Goal: Find specific page/section: Find specific page/section

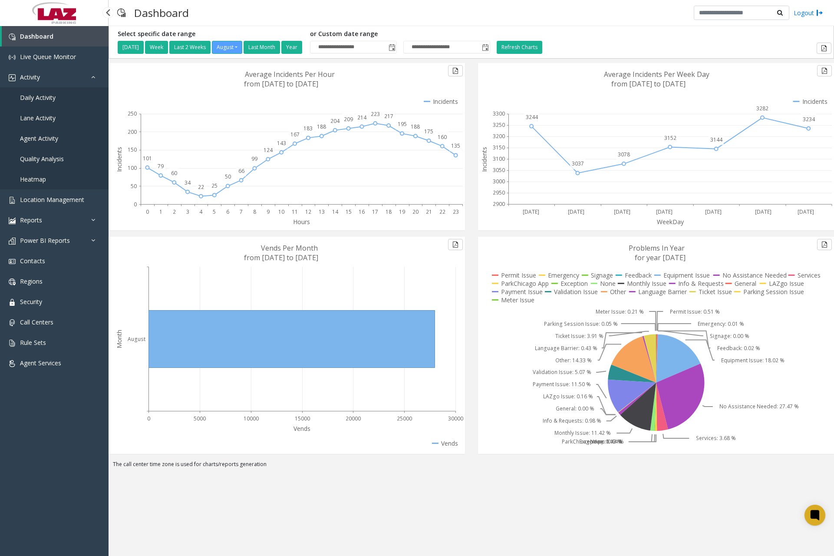
drag, startPoint x: 0, startPoint y: 0, endPoint x: 54, endPoint y: 98, distance: 112.2
click at [54, 98] on span "Daily Activity" at bounding box center [38, 97] width 36 height 8
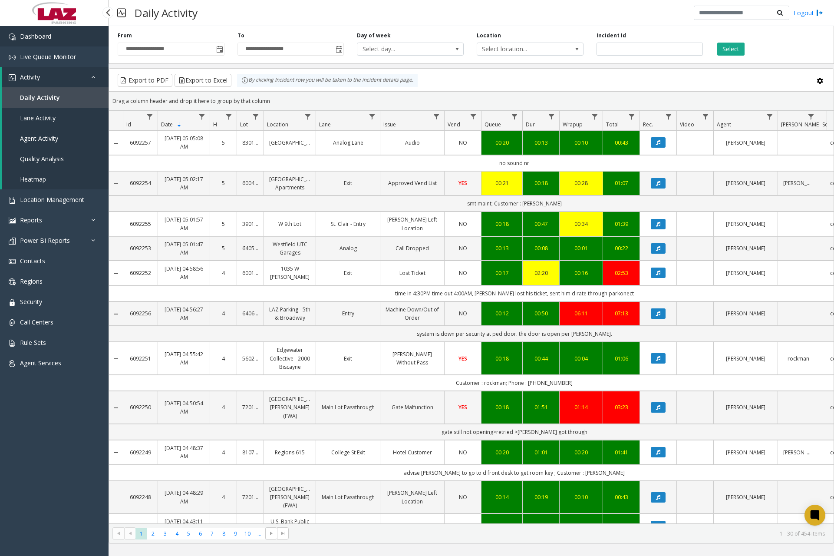
click at [50, 39] on span "Dashboard" at bounding box center [35, 36] width 31 height 8
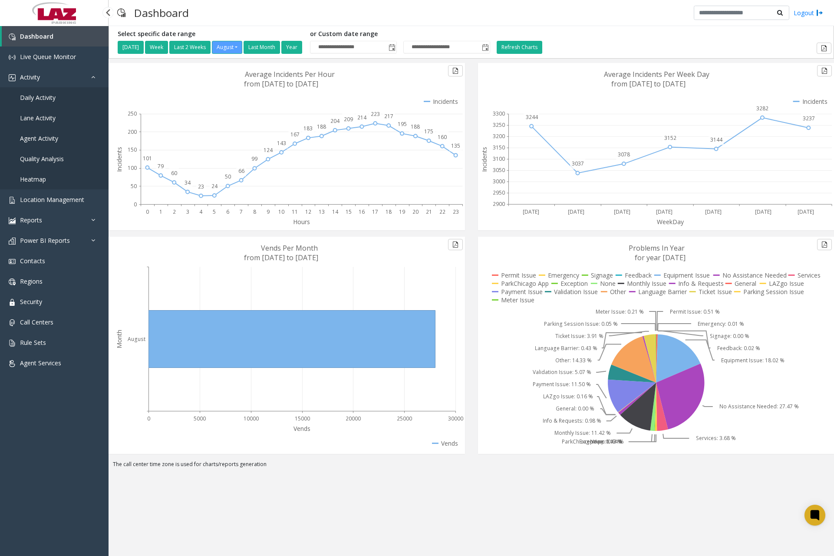
click at [46, 102] on link "Daily Activity" at bounding box center [54, 97] width 109 height 20
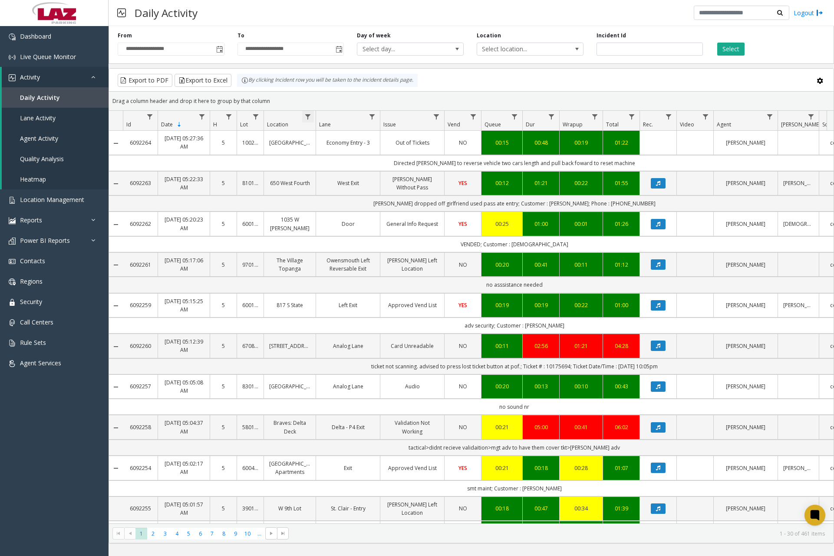
click at [309, 116] on span "Data table" at bounding box center [307, 116] width 7 height 7
click at [329, 156] on input "Location Filter" at bounding box center [346, 154] width 74 height 15
type input "******"
click at [359, 235] on button "Filter" at bounding box center [365, 234] width 36 height 19
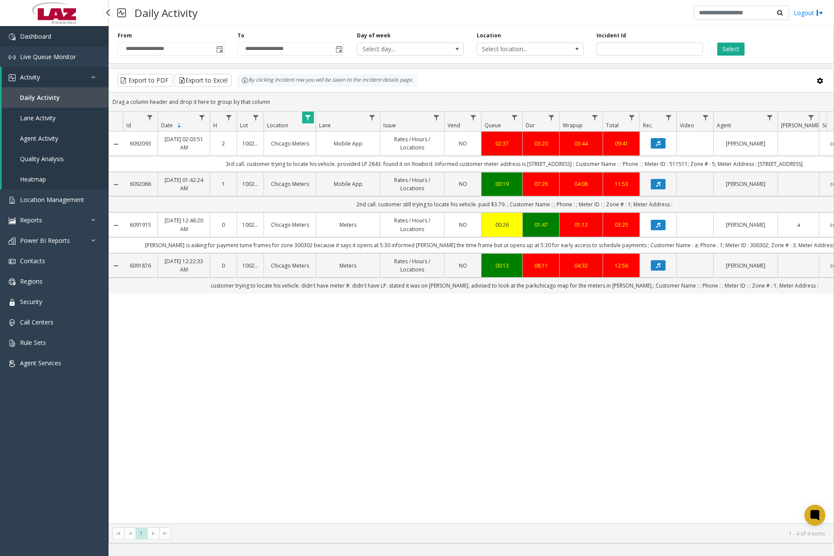
click at [63, 40] on link "Dashboard" at bounding box center [54, 36] width 109 height 20
